Goal: Information Seeking & Learning: Learn about a topic

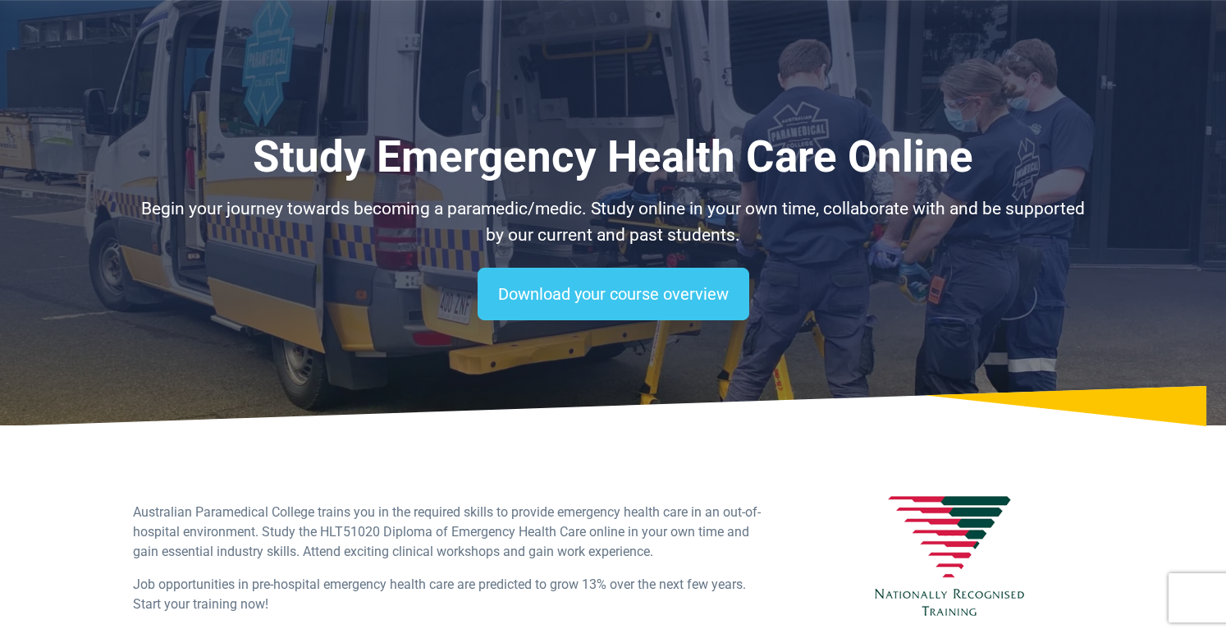
select select "**********"
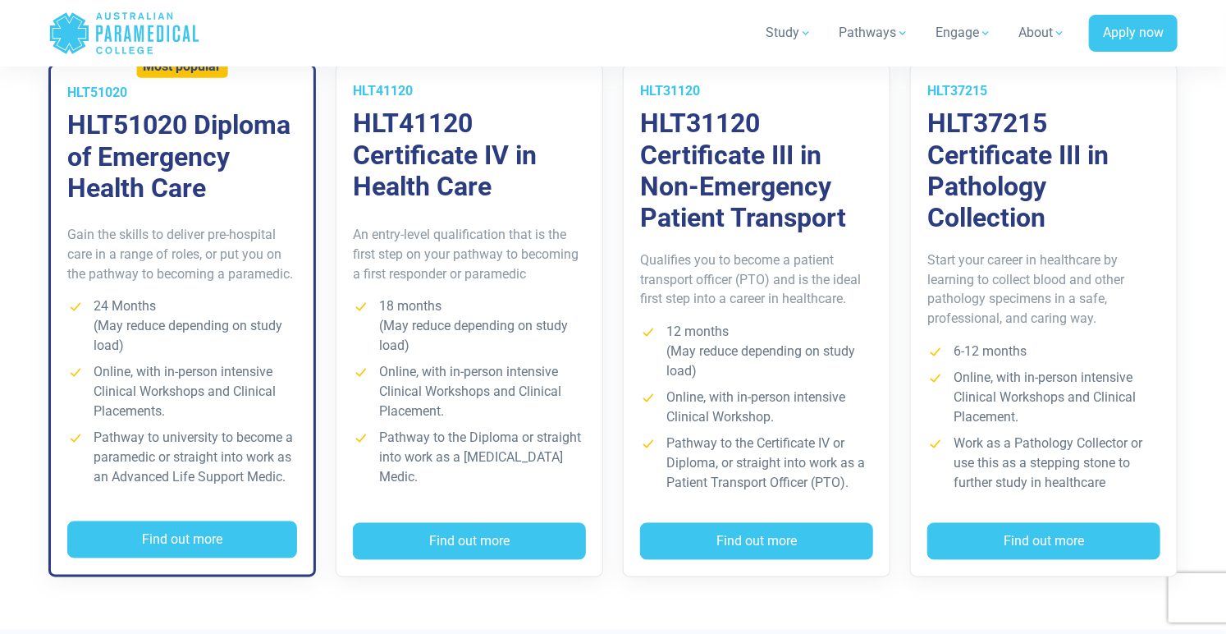
scroll to position [1280, 0]
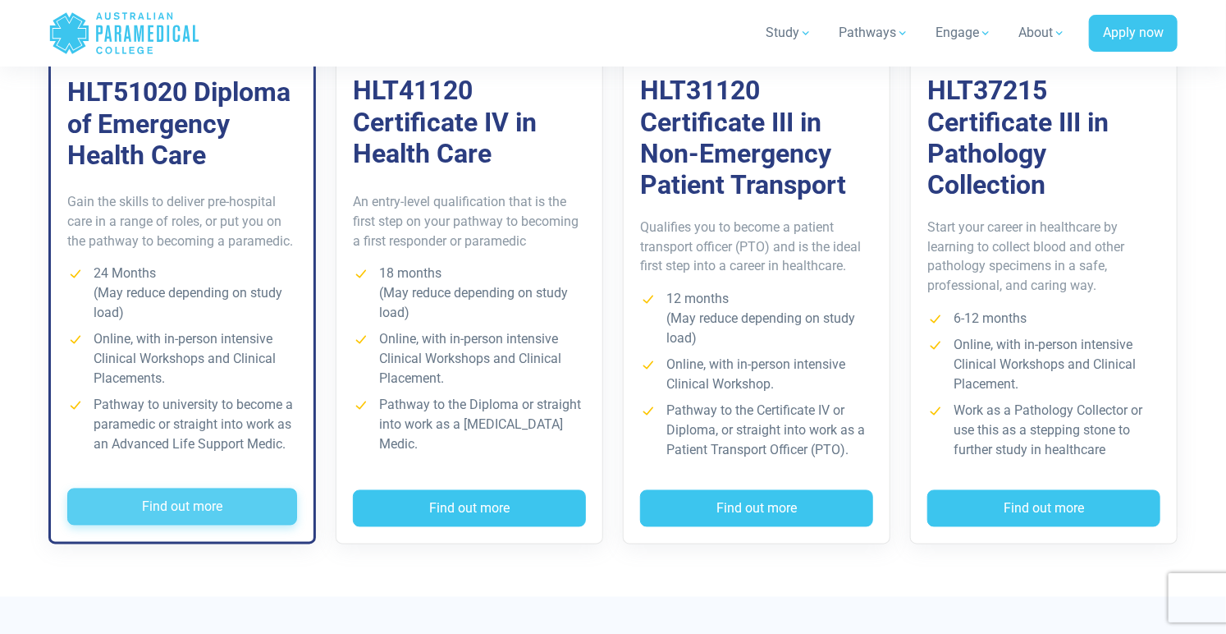
click at [186, 505] on button "Find out more" at bounding box center [182, 507] width 230 height 38
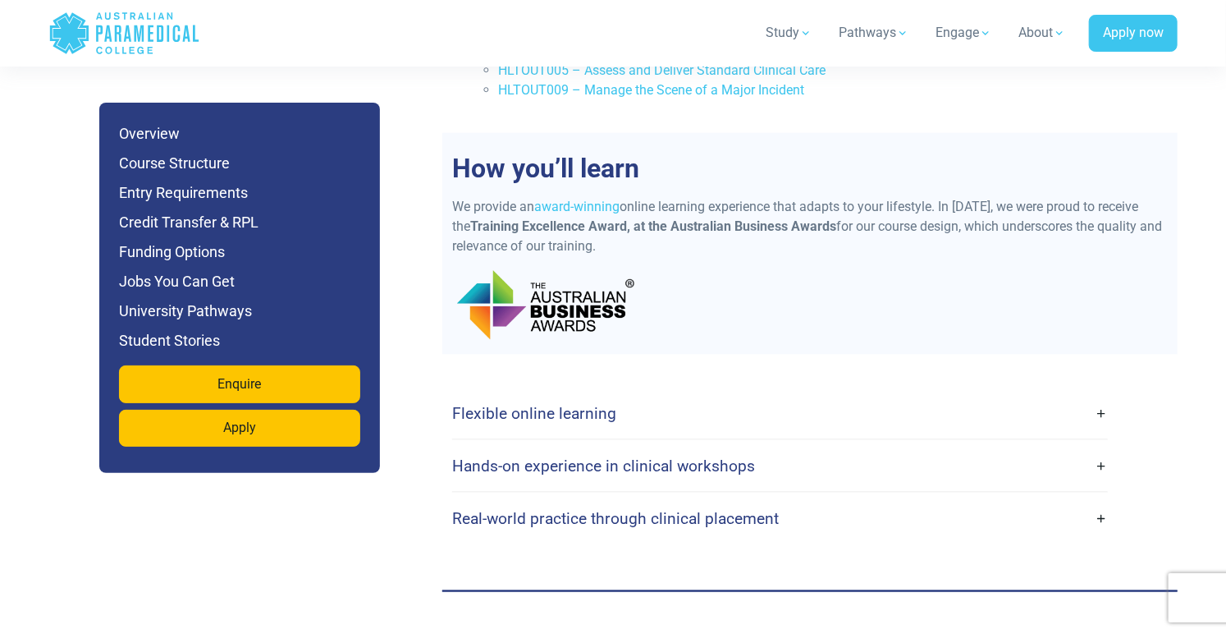
scroll to position [3972, 0]
